Goal: Task Accomplishment & Management: Manage account settings

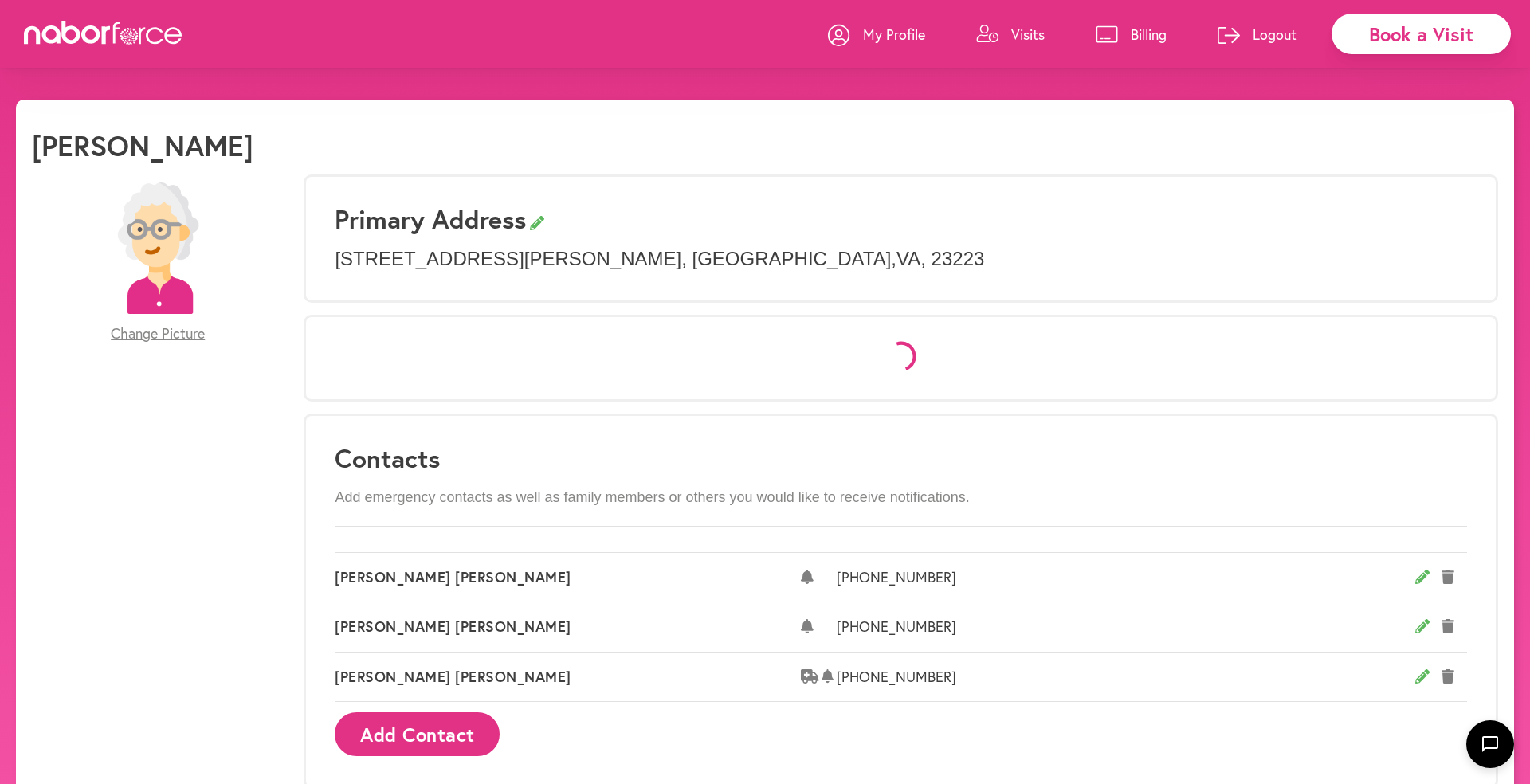
select select "*"
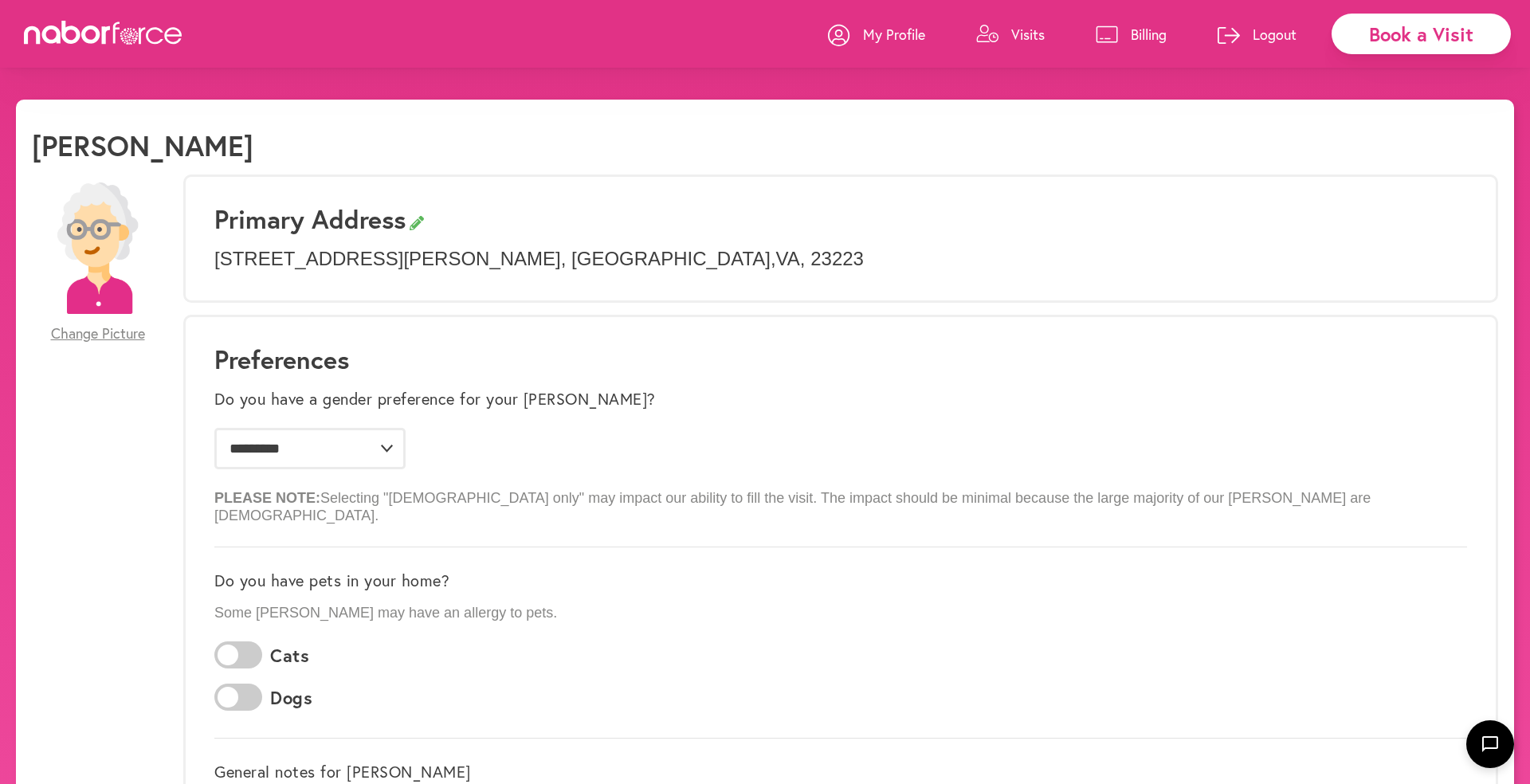
click at [1021, 30] on p "Visits" at bounding box center [1028, 34] width 34 height 19
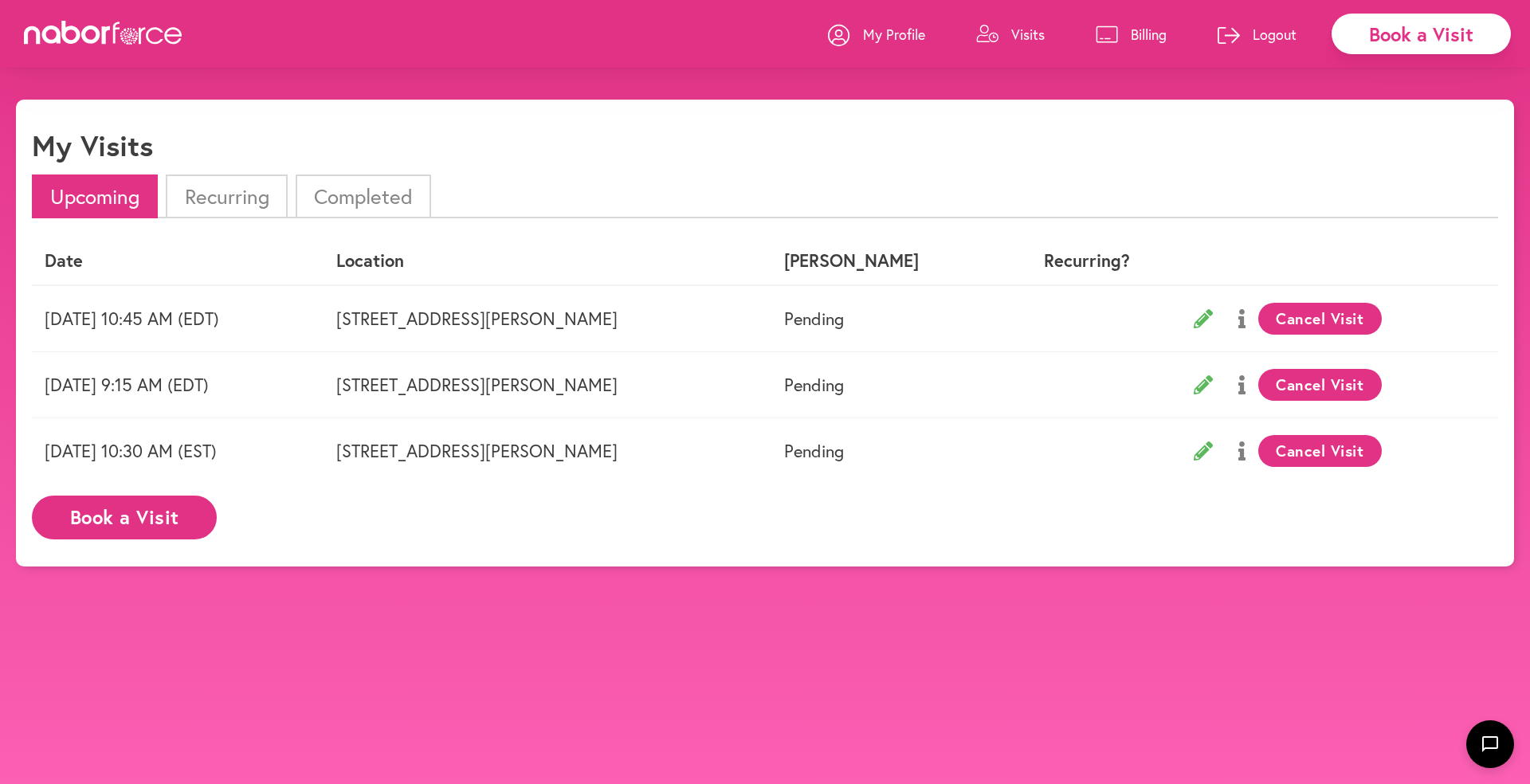
click at [1264, 29] on p "Logout" at bounding box center [1275, 34] width 44 height 19
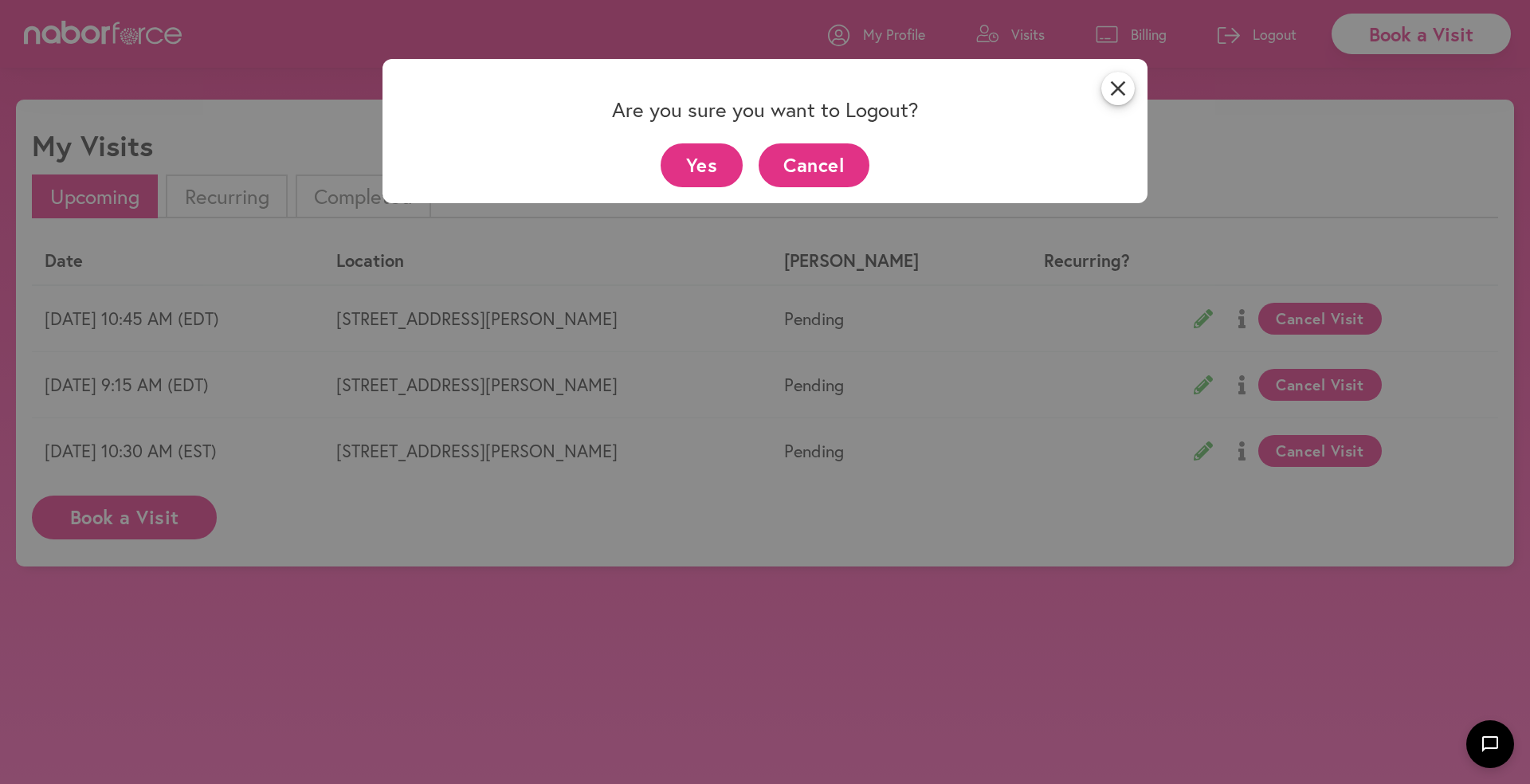
click at [700, 163] on button "Yes" at bounding box center [702, 165] width 82 height 44
